Goal: Transaction & Acquisition: Purchase product/service

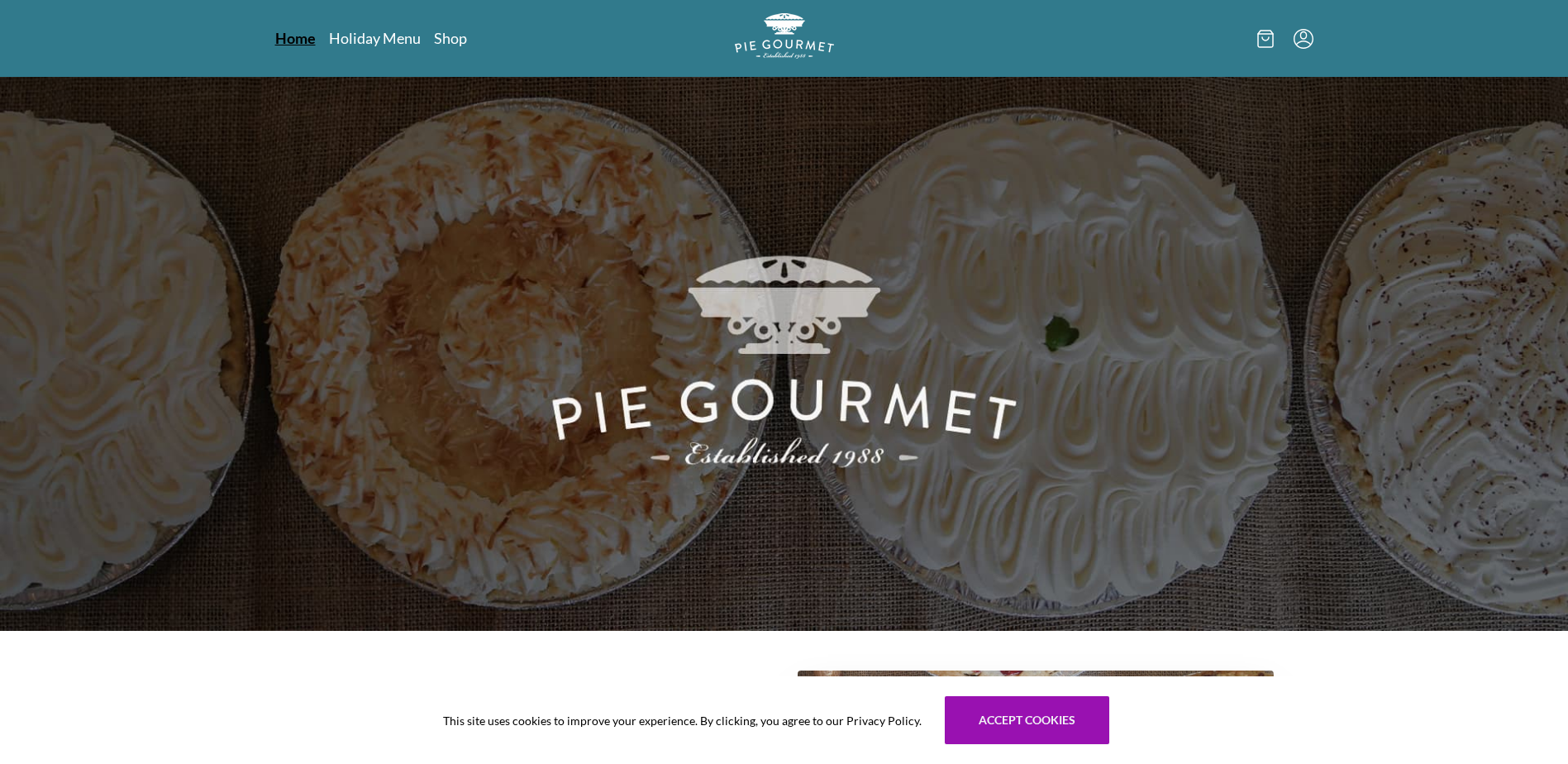
click at [292, 33] on link "Home" at bounding box center [295, 38] width 41 height 19
click at [453, 35] on link "Shop" at bounding box center [450, 38] width 33 height 19
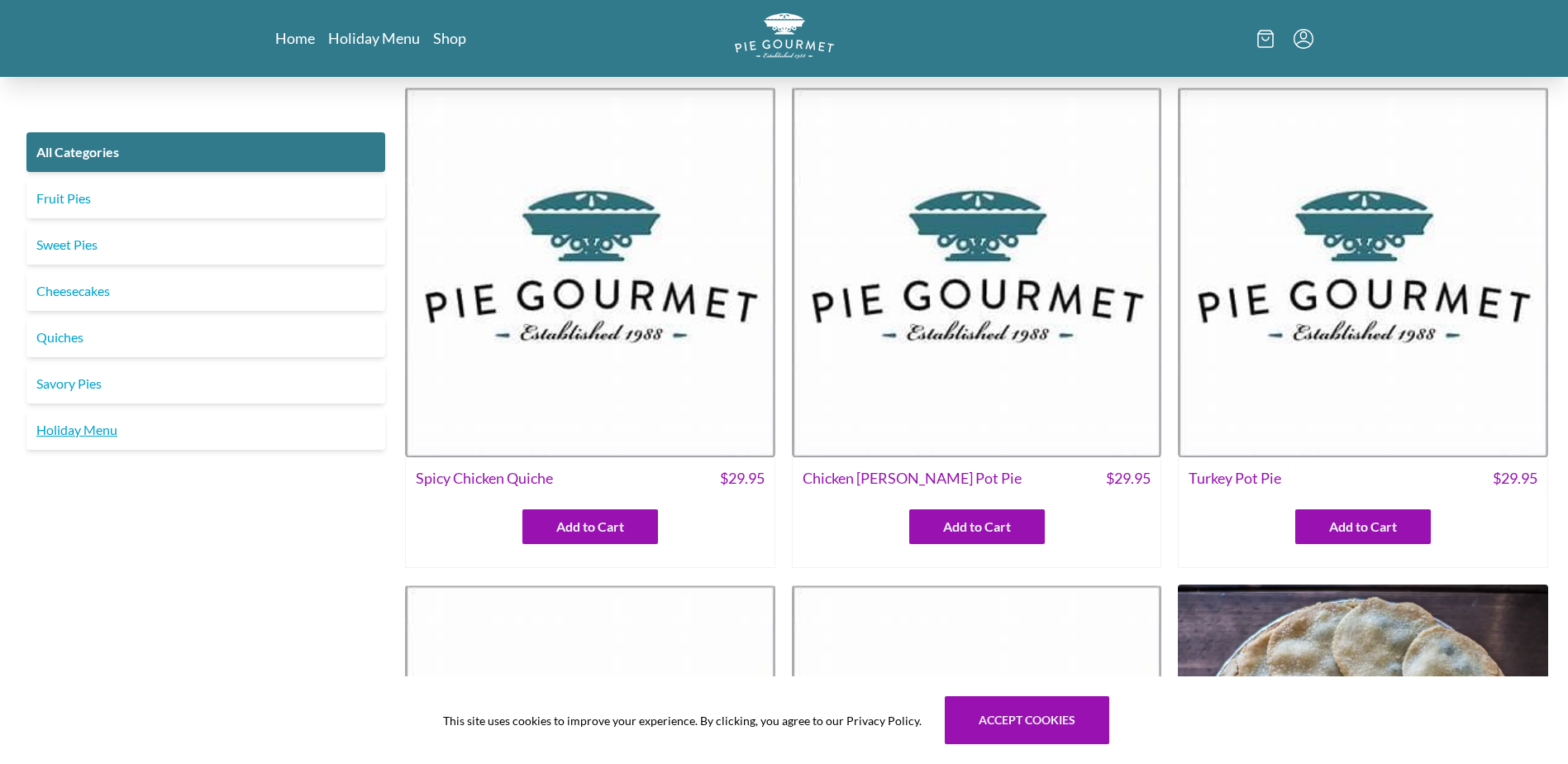
click at [102, 430] on link "Holiday Menu" at bounding box center [205, 429] width 358 height 40
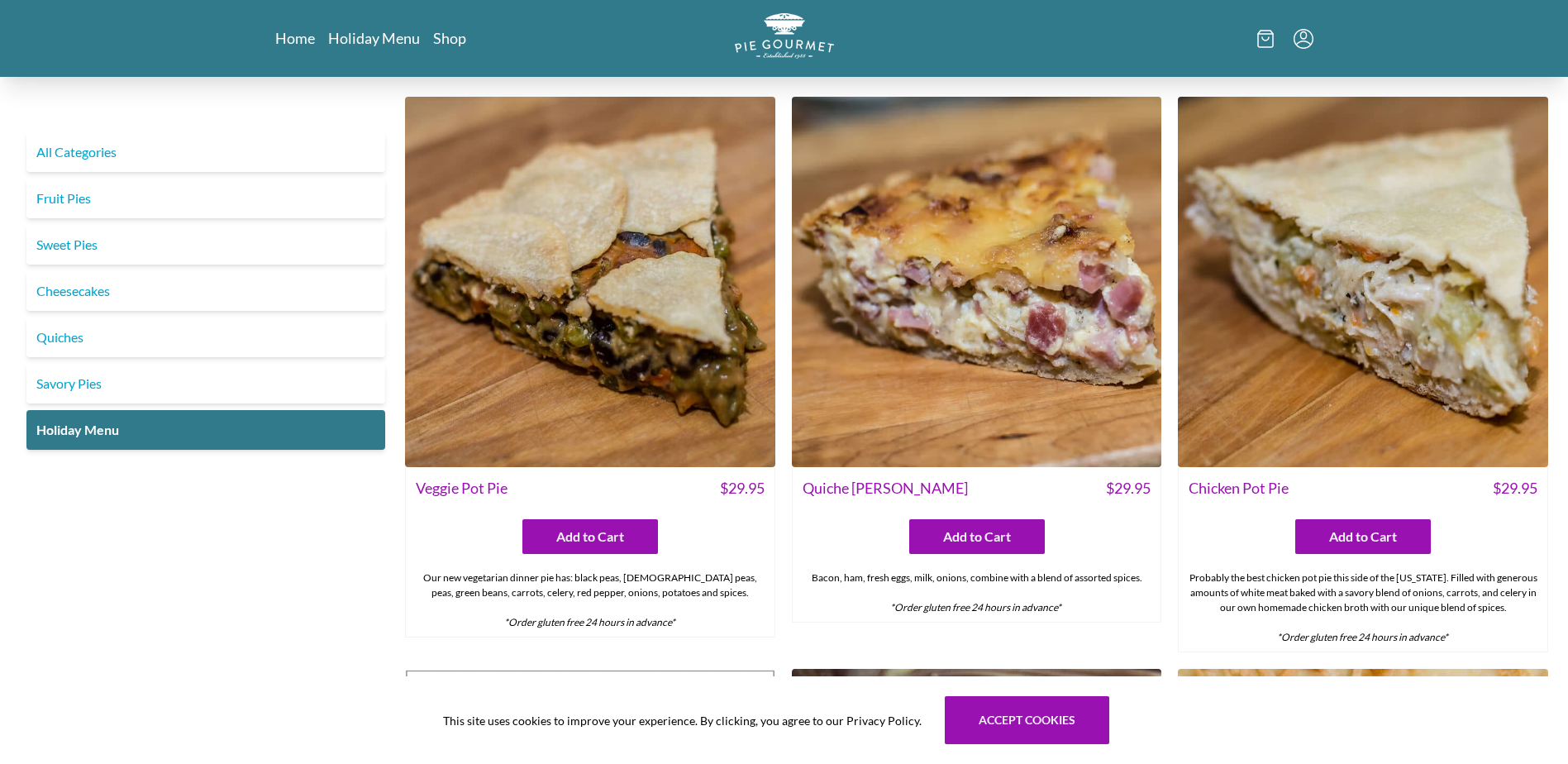
click at [1264, 38] on icon at bounding box center [1265, 39] width 17 height 18
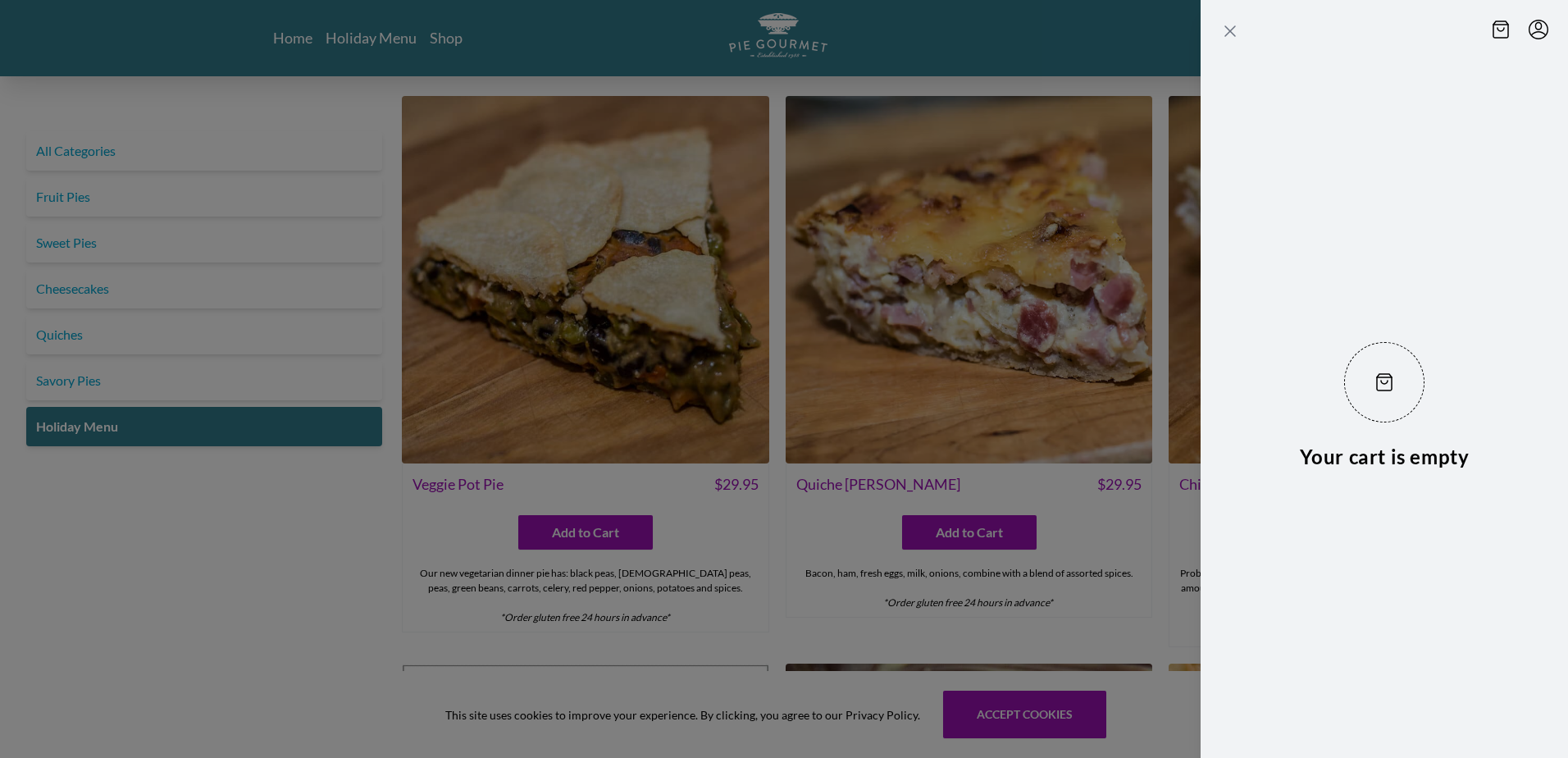
click at [1229, 28] on icon "Close panel" at bounding box center [1230, 31] width 19 height 19
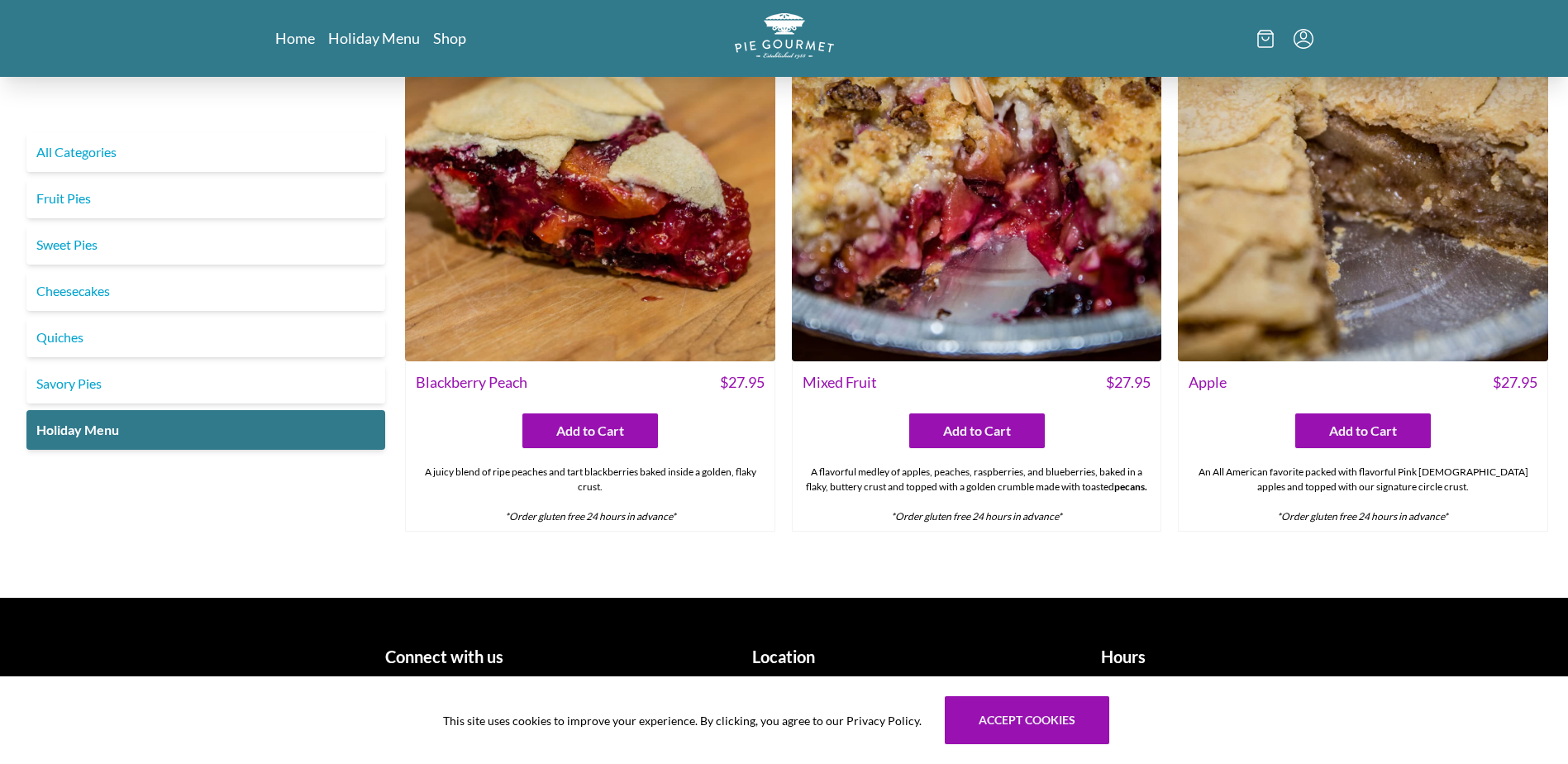
scroll to position [2424, 0]
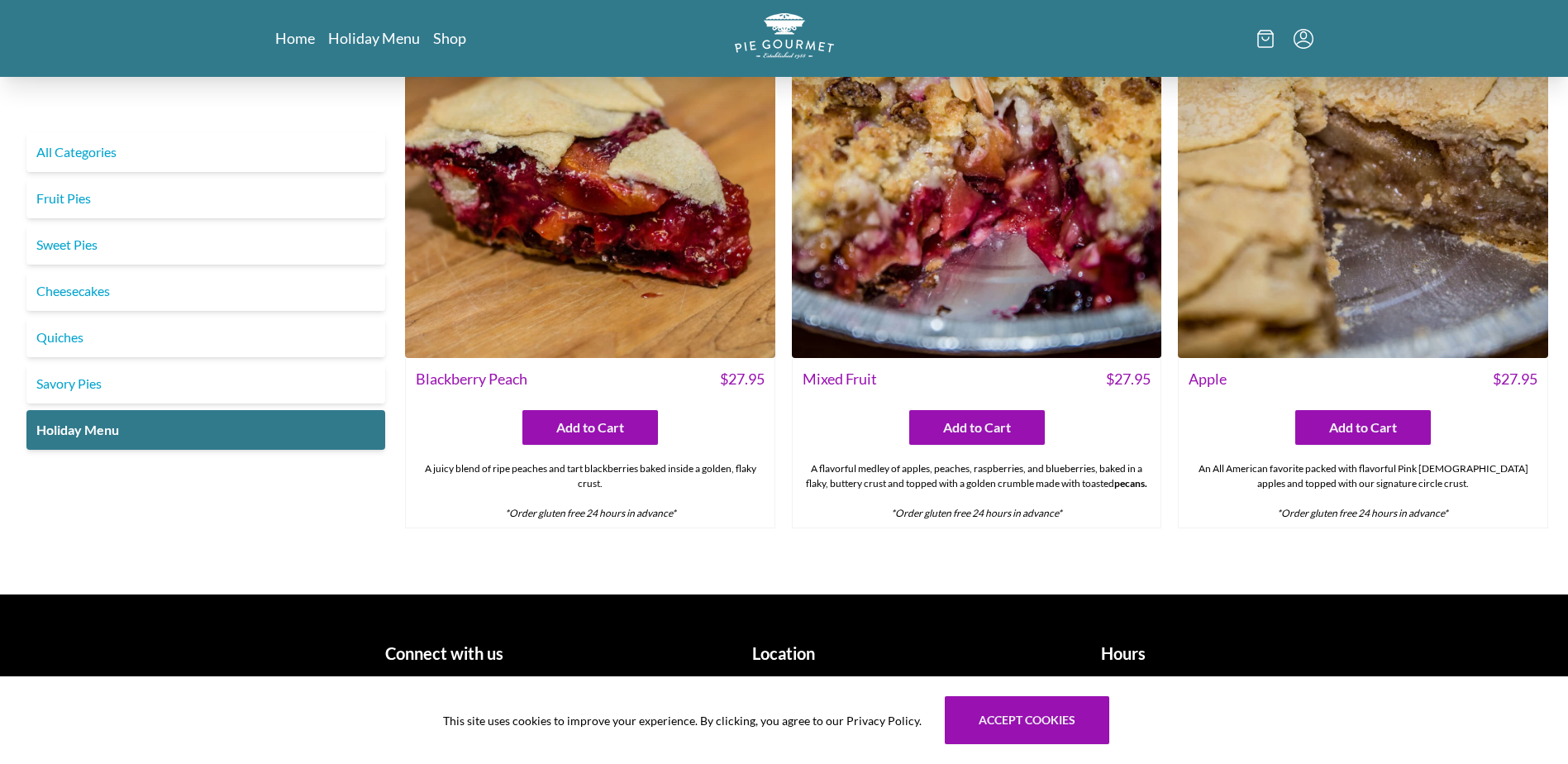
click at [1124, 657] on h1 "Hours" at bounding box center [1123, 653] width 326 height 25
